Goal: Transaction & Acquisition: Purchase product/service

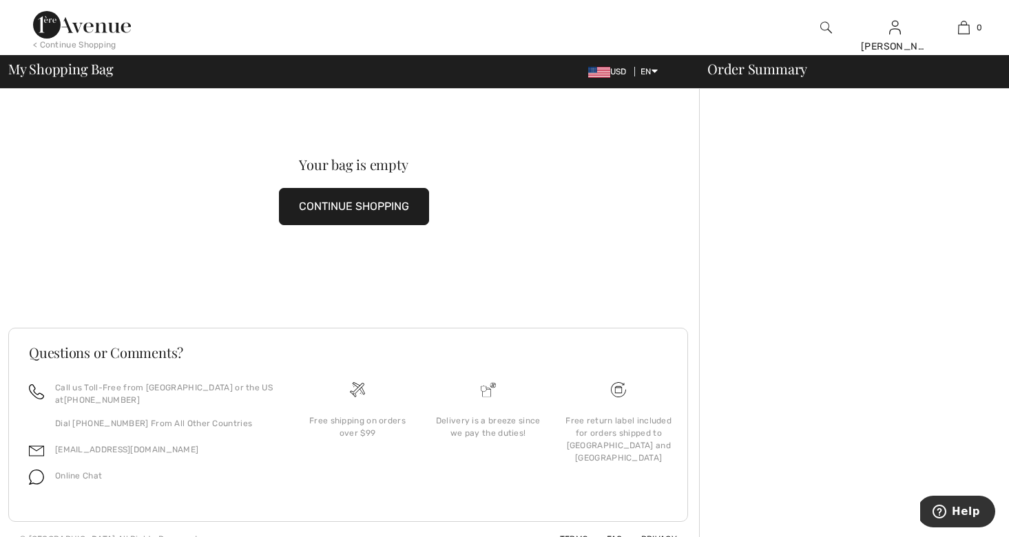
click at [676, 258] on div "Your bag is empty CONTINUE SHOPPING" at bounding box center [353, 192] width 691 height 206
click at [344, 204] on button "CONTINUE SHOPPING" at bounding box center [354, 206] width 150 height 37
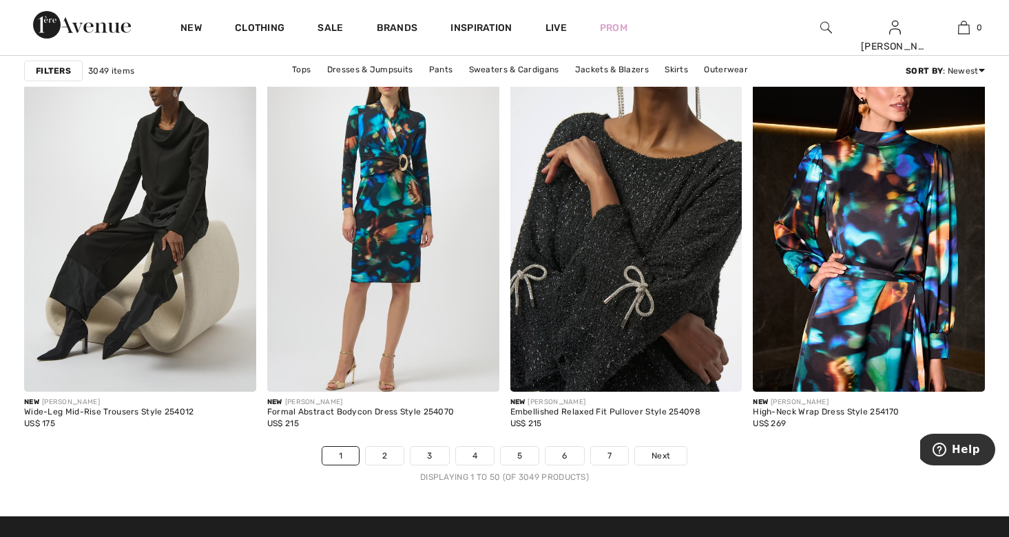
scroll to position [5998, 0]
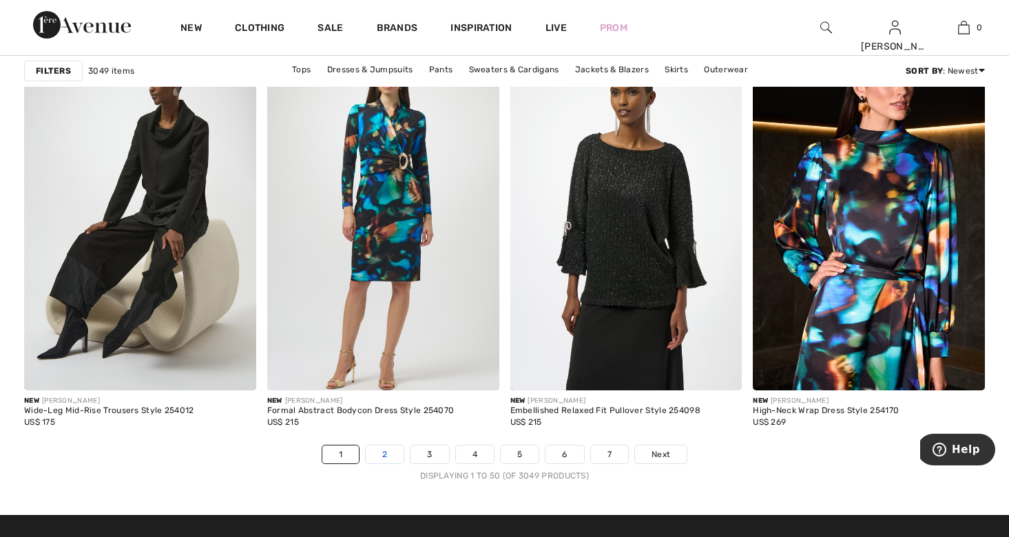
click at [382, 452] on link "2" at bounding box center [385, 455] width 38 height 18
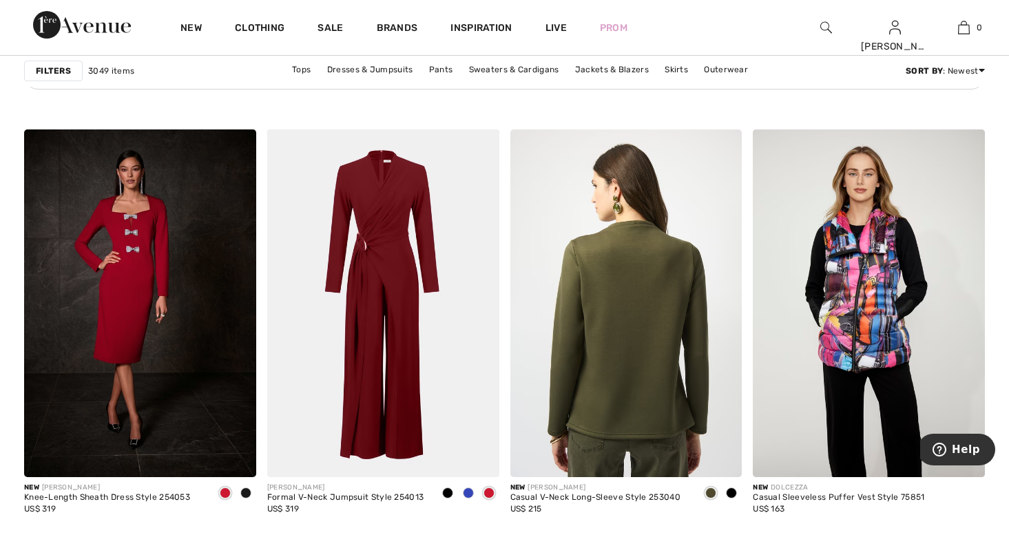
scroll to position [1873, 0]
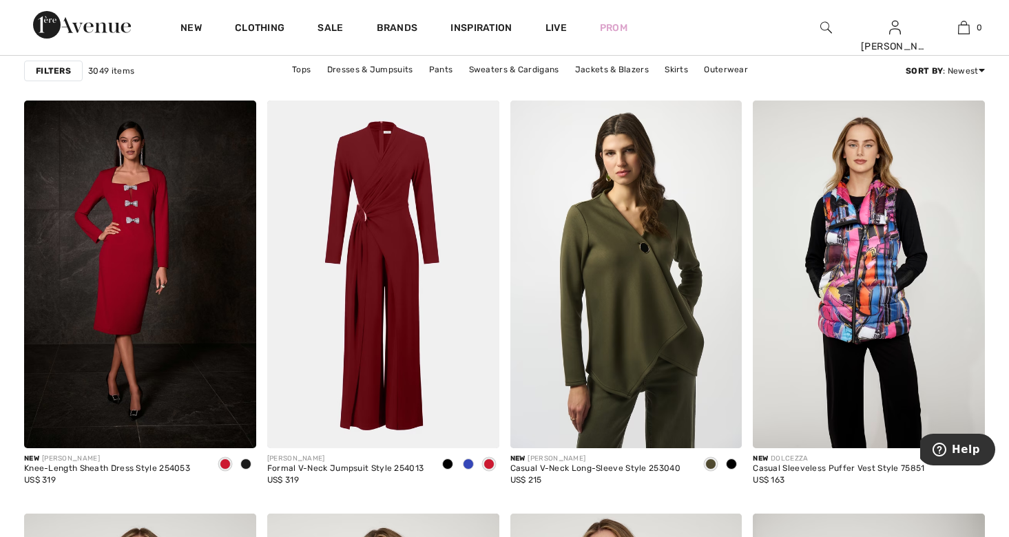
click at [678, 463] on div "New [PERSON_NAME] Casual V-Neck Long-Sleeve Style 253040 US$ 215" at bounding box center [626, 475] width 232 height 54
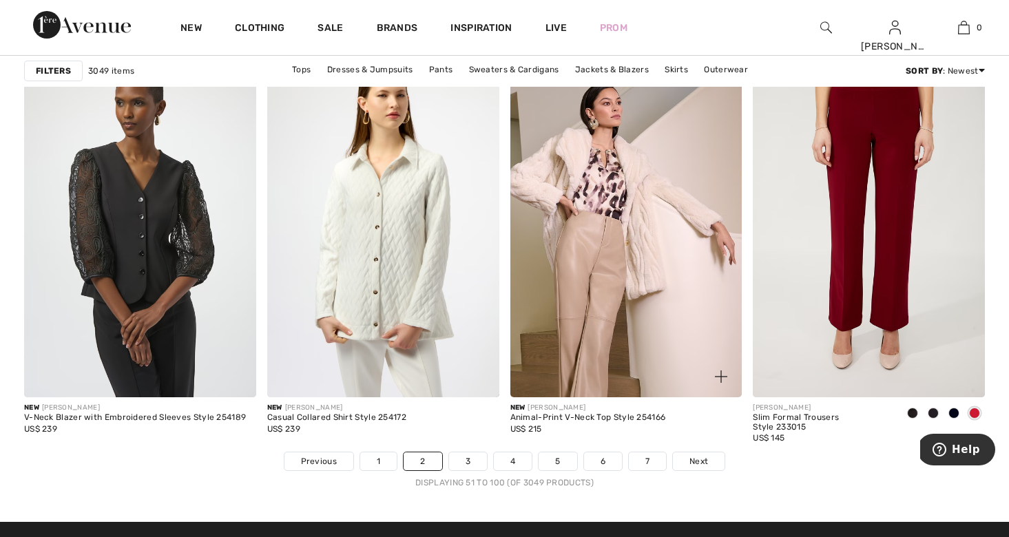
scroll to position [5992, 0]
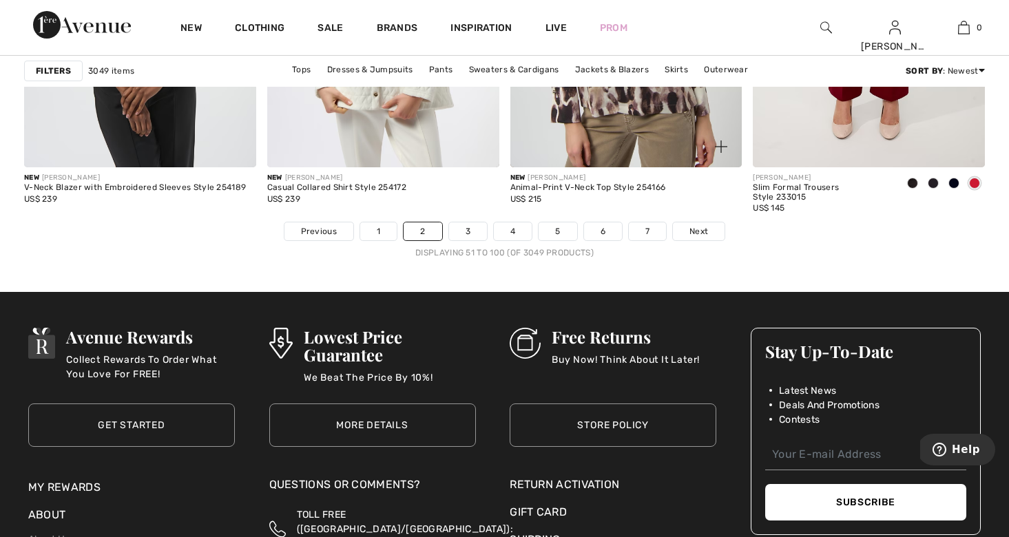
click at [678, 462] on div "Free Returns Buy Now! Think About It Later! Store Policy" at bounding box center [613, 394] width 207 height 160
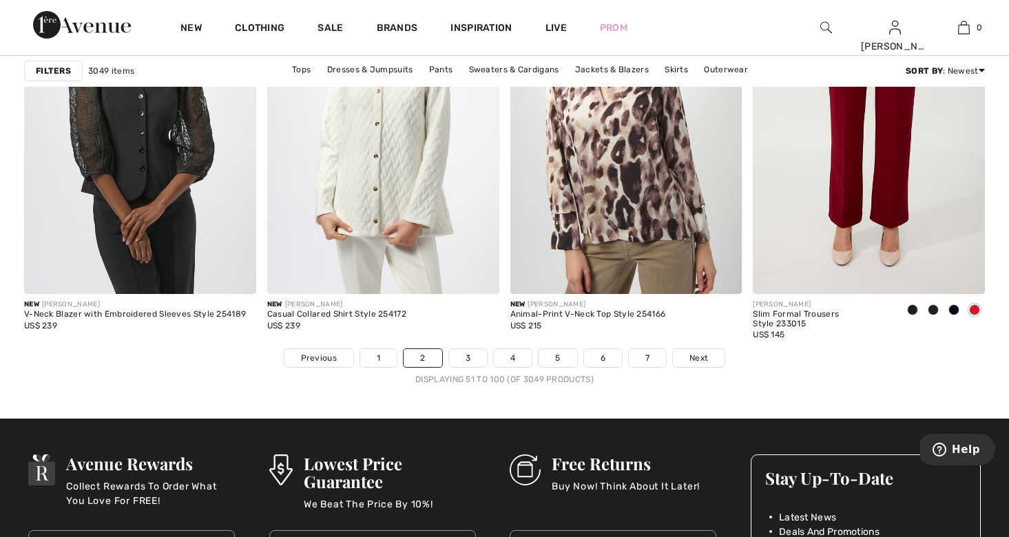
scroll to position [6094, 0]
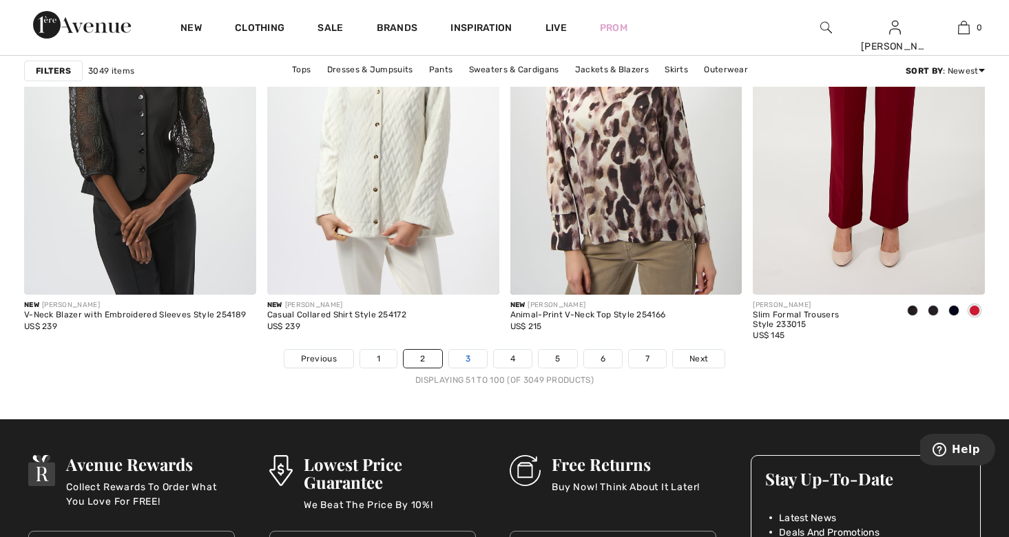
click at [466, 360] on link "3" at bounding box center [468, 359] width 38 height 18
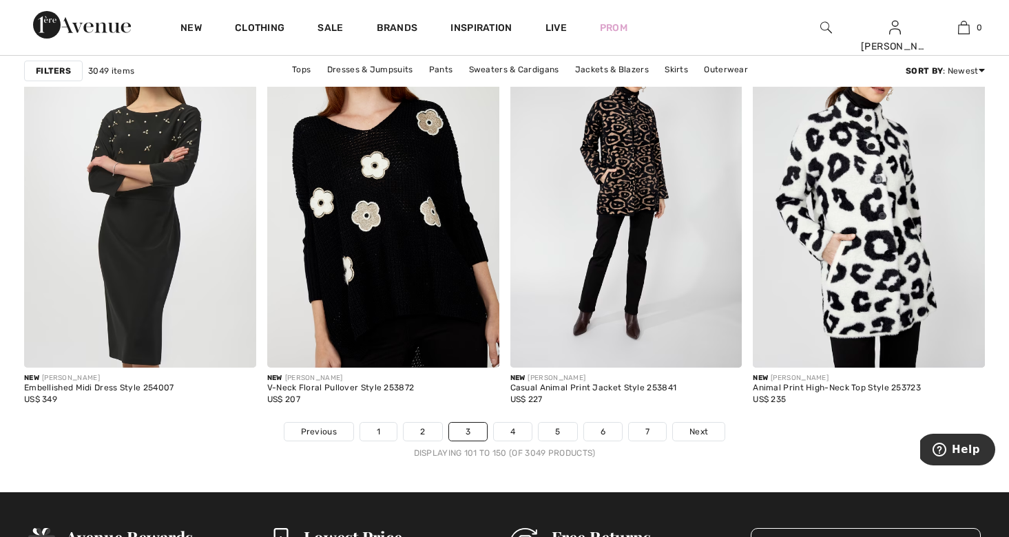
scroll to position [6025, 0]
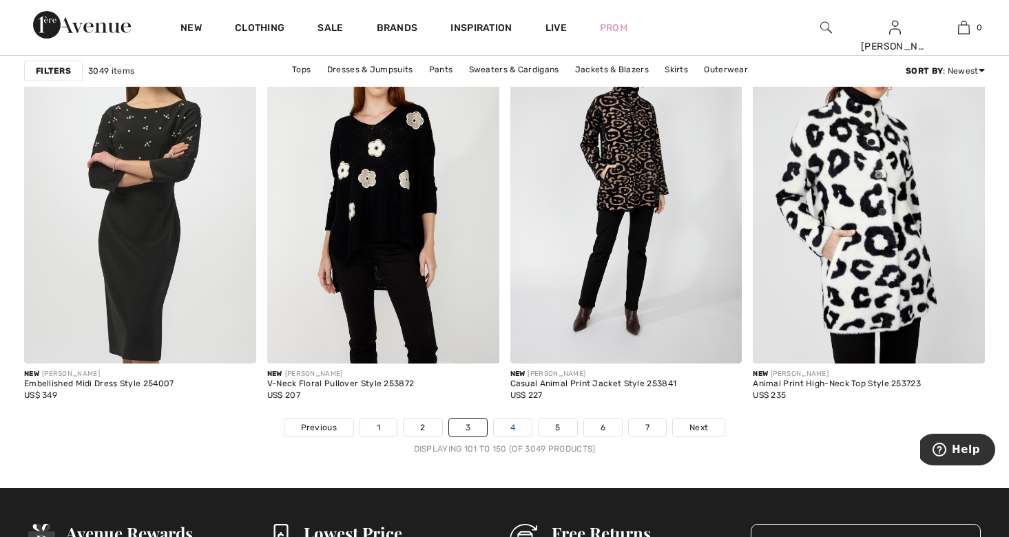
click at [514, 422] on link "4" at bounding box center [513, 428] width 38 height 18
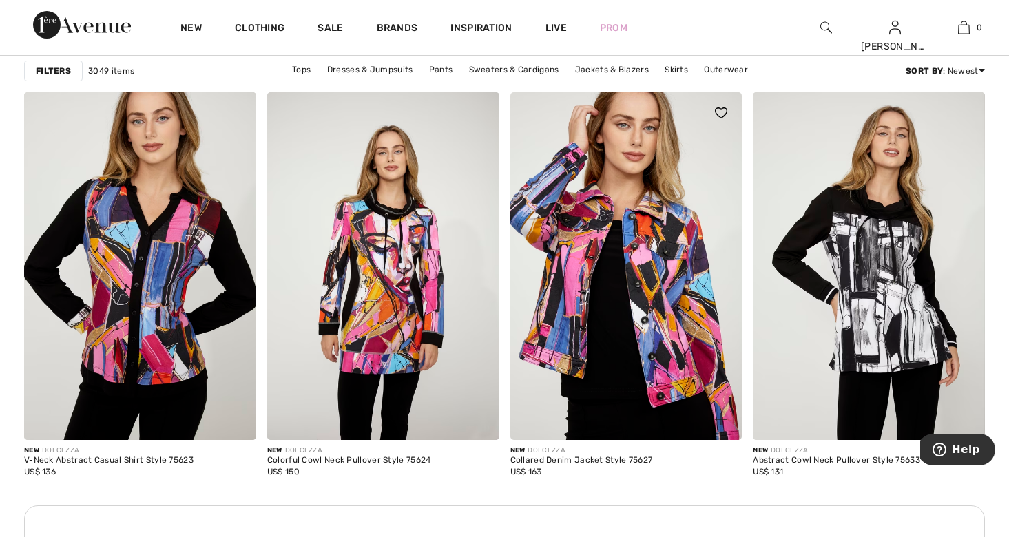
scroll to position [2737, 0]
